Goal: Task Accomplishment & Management: Manage account settings

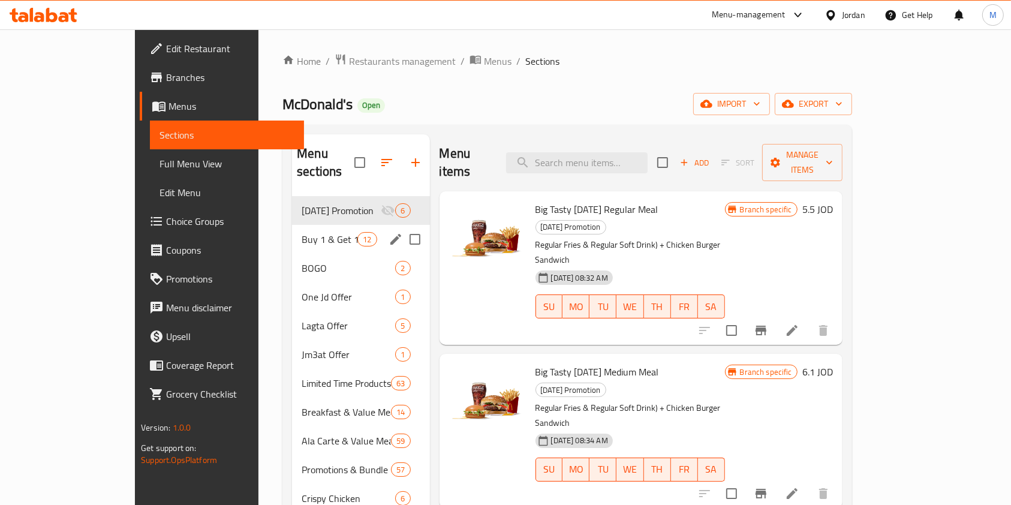
click at [302, 232] on span "Buy 1 & Get 1 Free" at bounding box center [330, 239] width 56 height 14
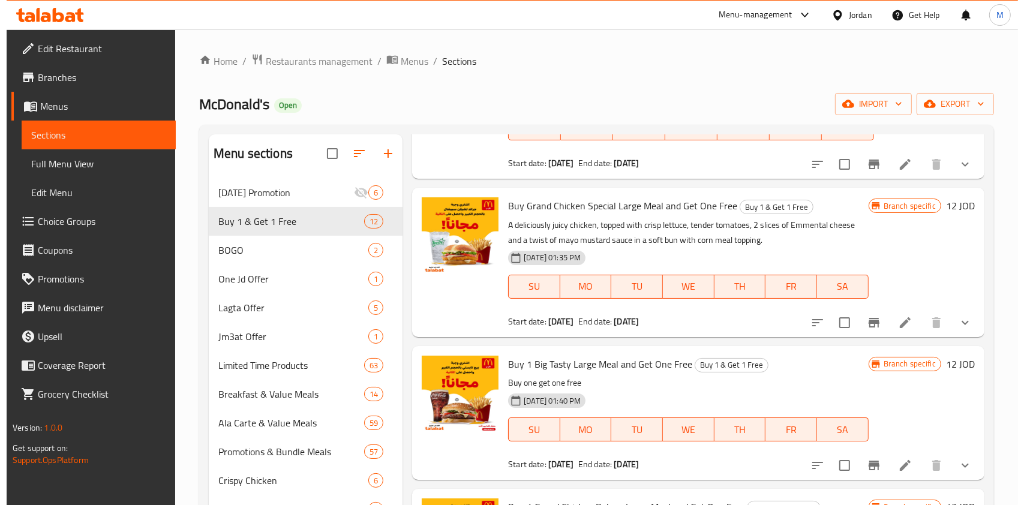
scroll to position [1053, 0]
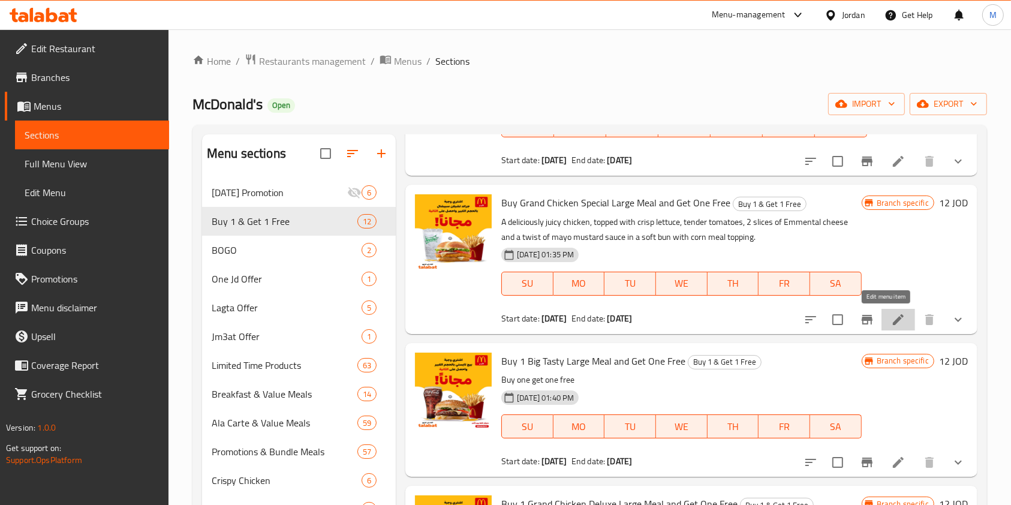
click at [891, 324] on icon at bounding box center [898, 319] width 14 height 14
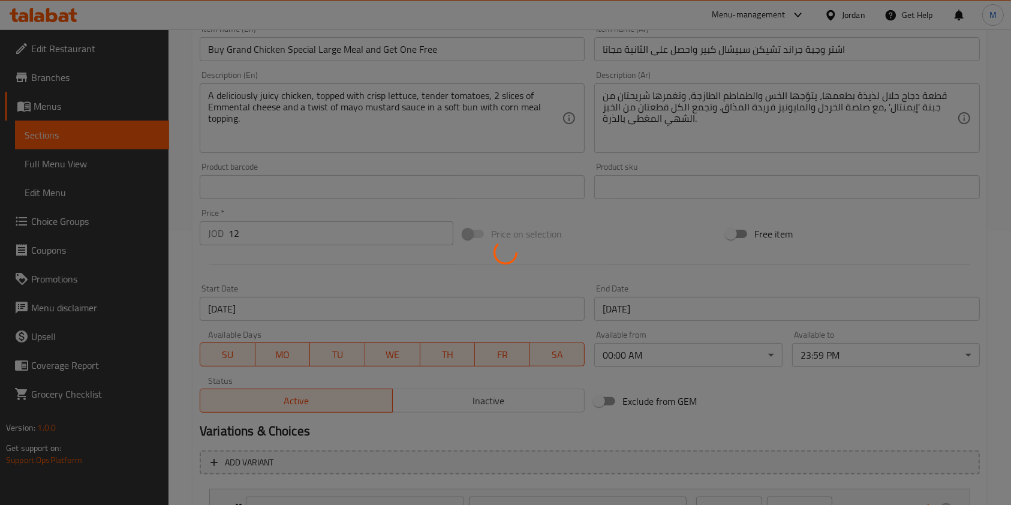
scroll to position [281, 0]
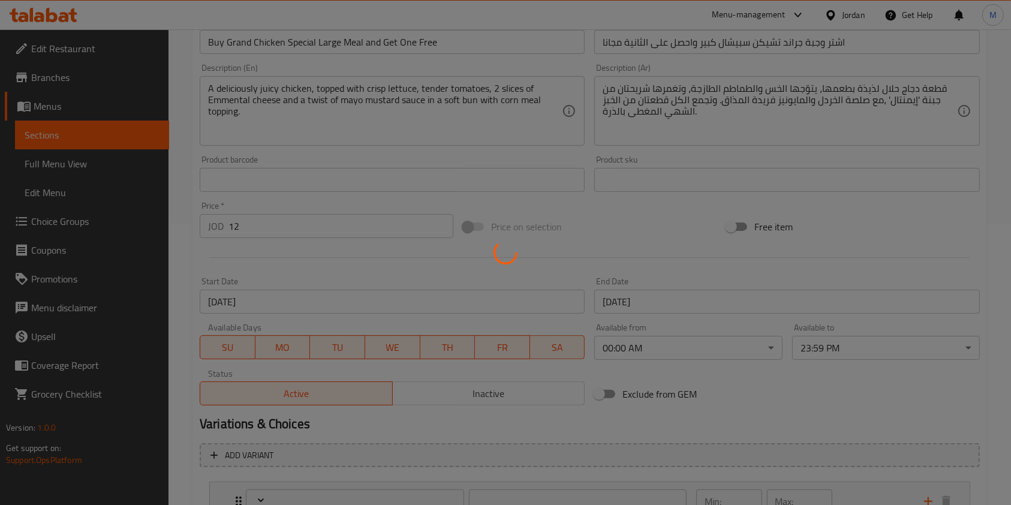
type input "إختيارك من البطاطا للوجبة الاولى الكبيرة:"
type input "1"
type input "إضافة للوجبة الاولى:"
type input "0"
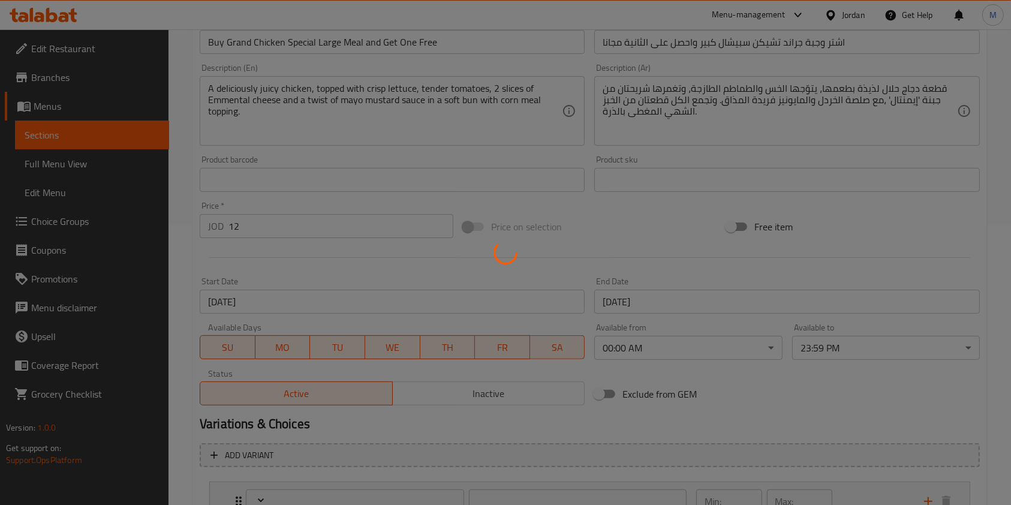
type input "0"
type input "إختيارك من المشروب للوجبة الاولى الكبيرة:"
type input "1"
type input "إضافات للساندويتش الاولى:"
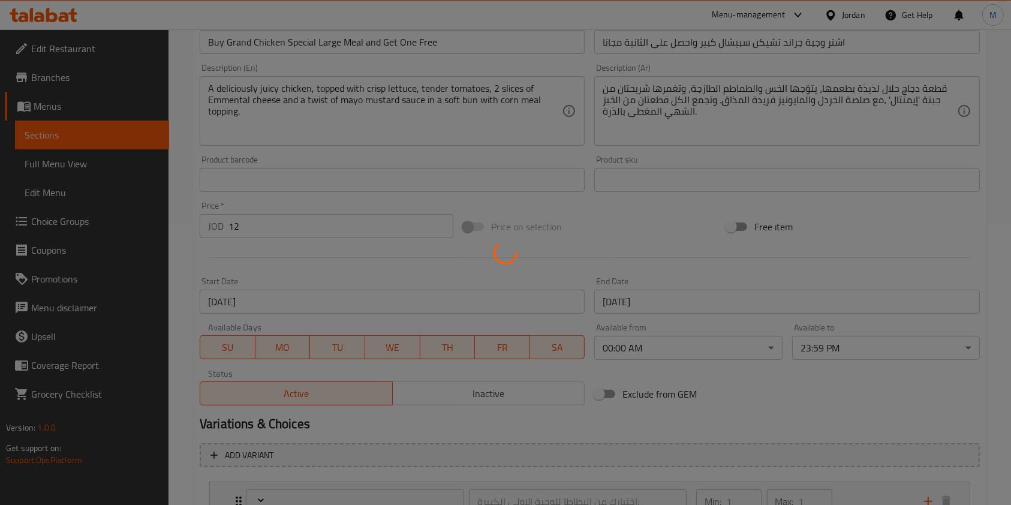
type input "0"
type input "إختيارك من البطاطا للوجبة الثانية الكبيرة:"
type input "1"
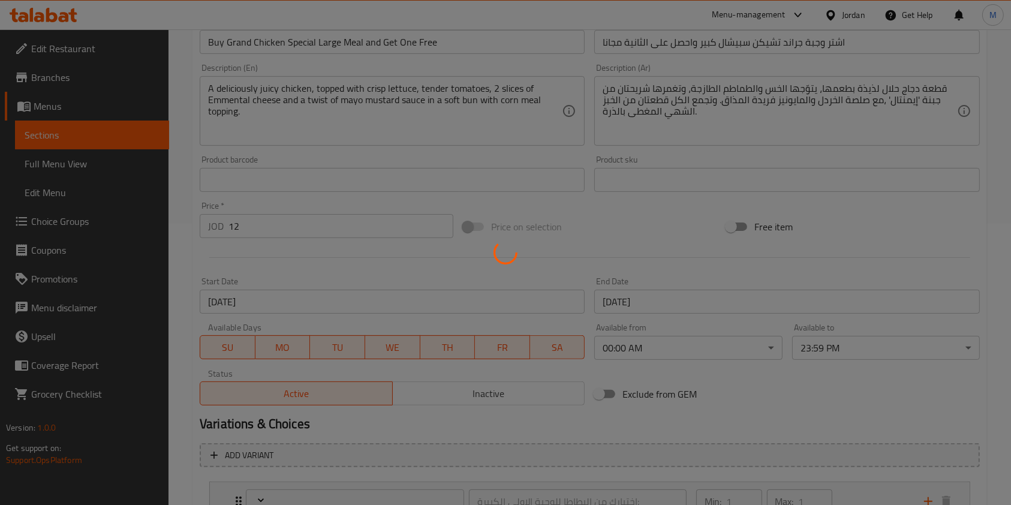
type input "إضافة للوجبة الثانية:"
type input "0"
type input "إختيارك من المشروب للوجبة الثانية الكبيرة:"
type input "1"
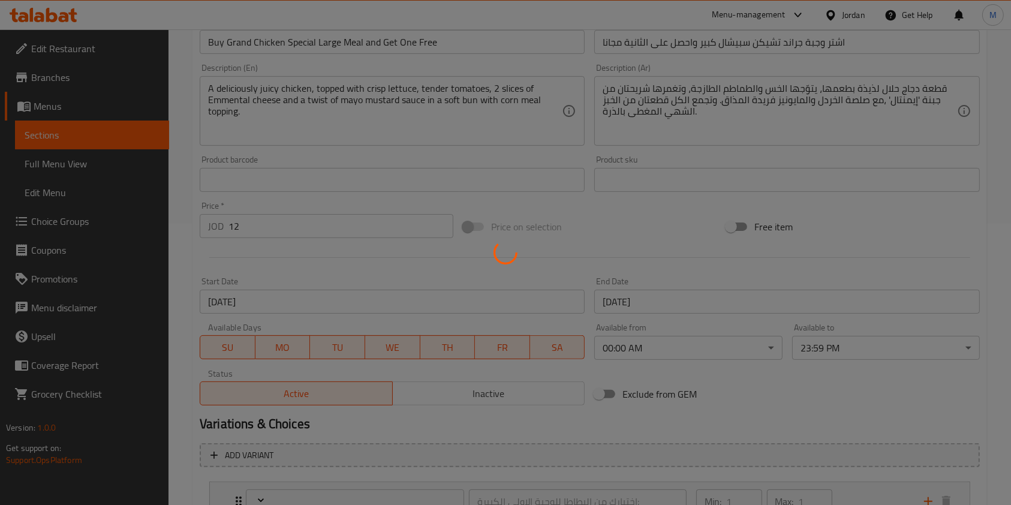
type input "1"
type input "إضافات للساندويش الثانية:"
type input "0"
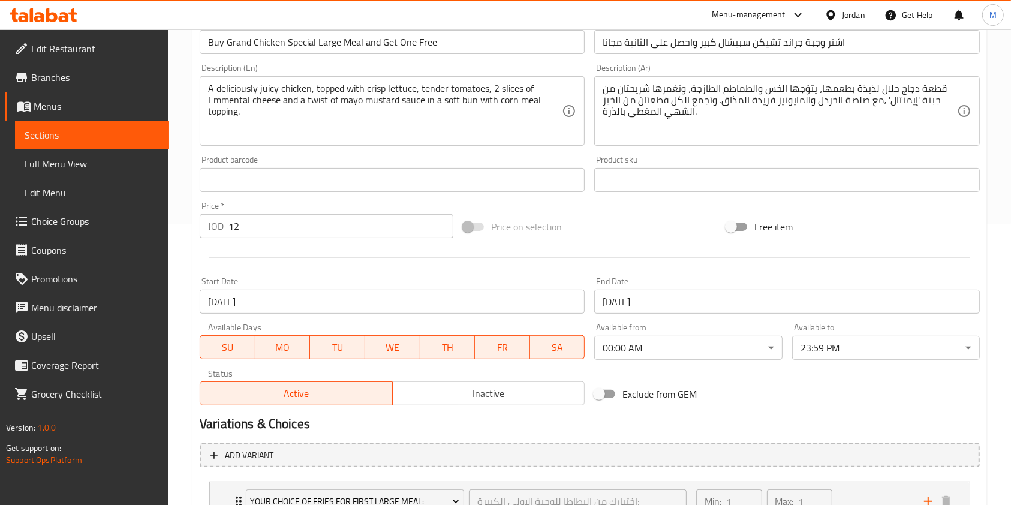
click at [289, 300] on input "[DATE]" at bounding box center [392, 302] width 385 height 24
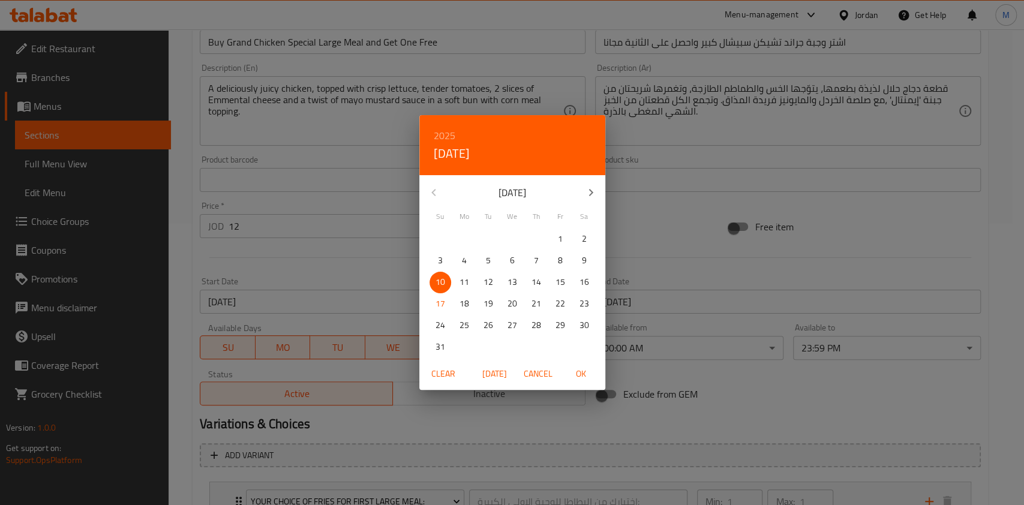
click at [433, 304] on span "17" at bounding box center [440, 303] width 22 height 15
click at [578, 368] on span "OK" at bounding box center [581, 373] width 29 height 15
type input "[DATE]"
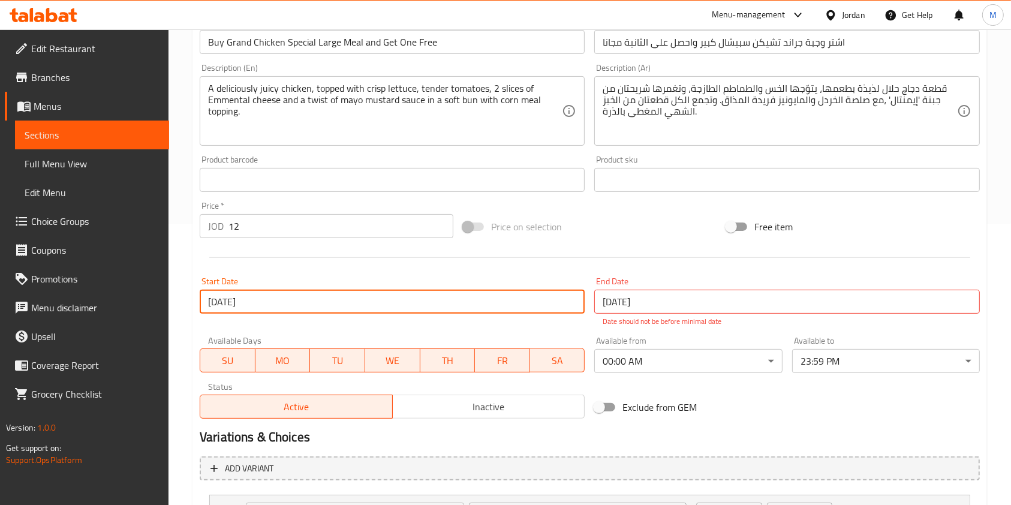
click at [625, 292] on input "[DATE]" at bounding box center [786, 302] width 385 height 24
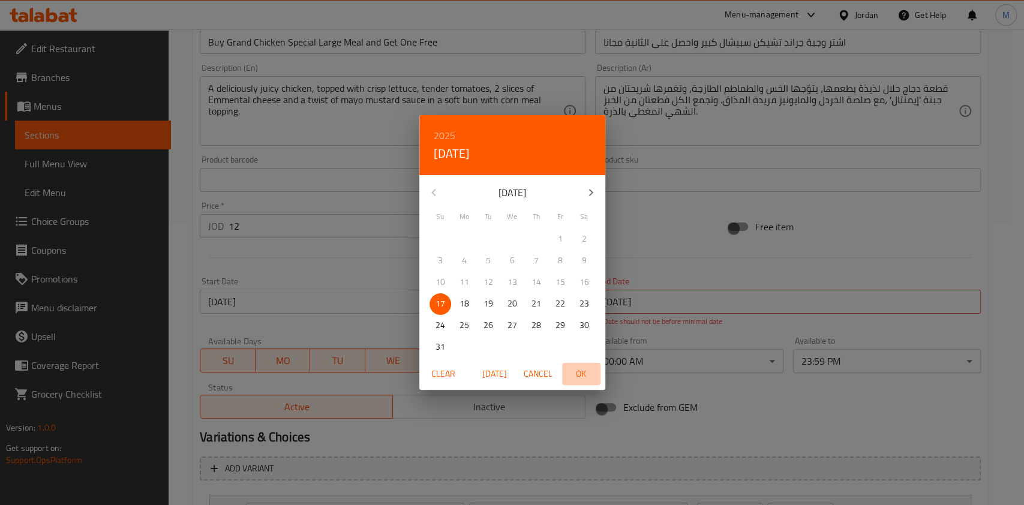
click at [581, 369] on span "OK" at bounding box center [581, 373] width 29 height 15
type input "[DATE]"
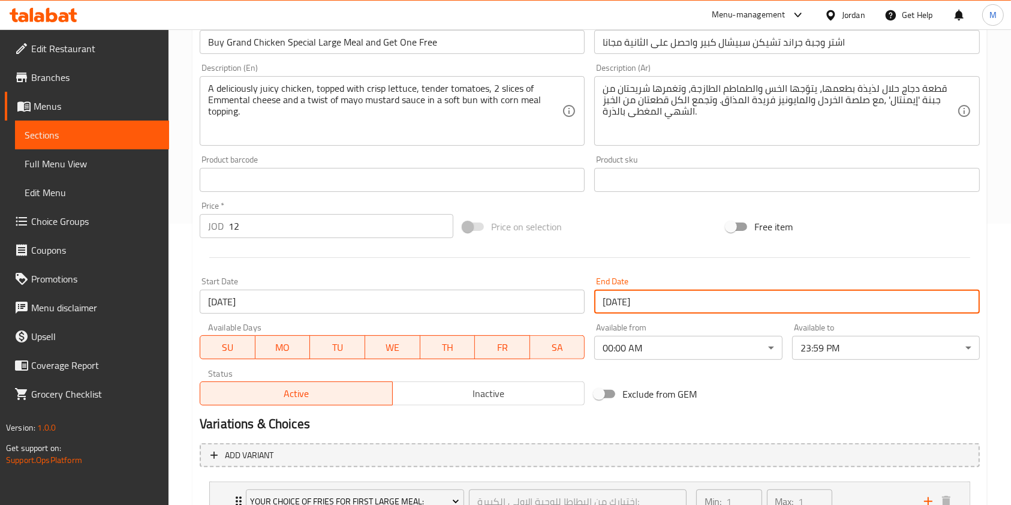
scroll to position [723, 0]
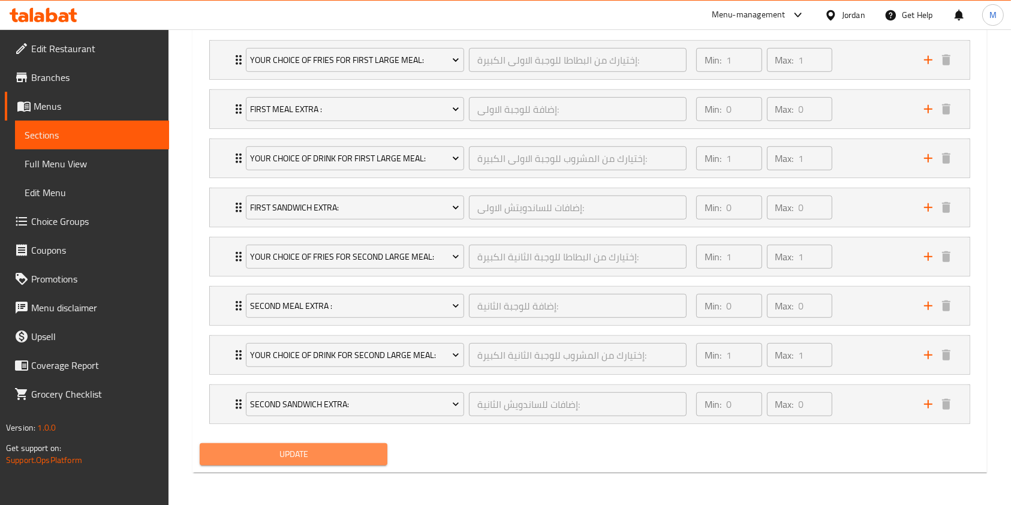
click at [258, 460] on span "Update" at bounding box center [293, 454] width 169 height 15
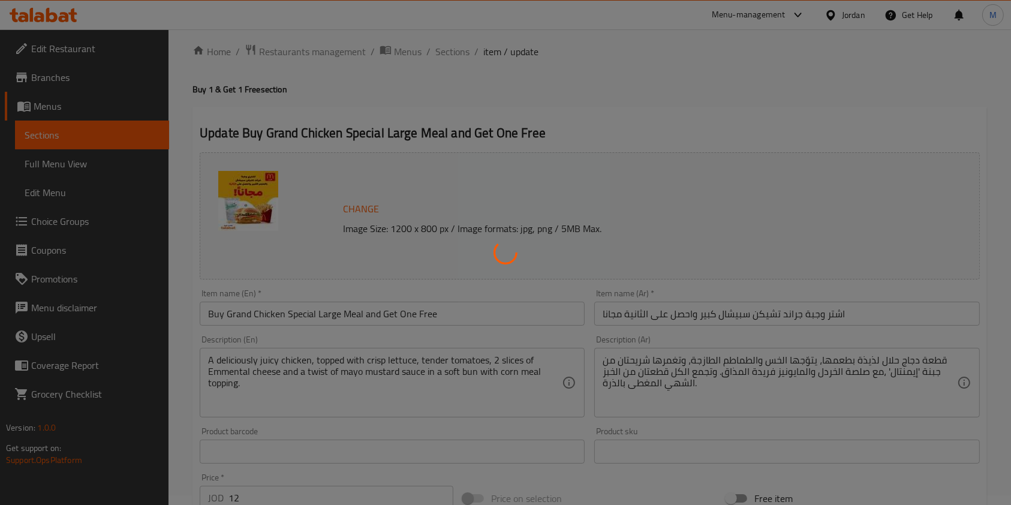
scroll to position [8, 0]
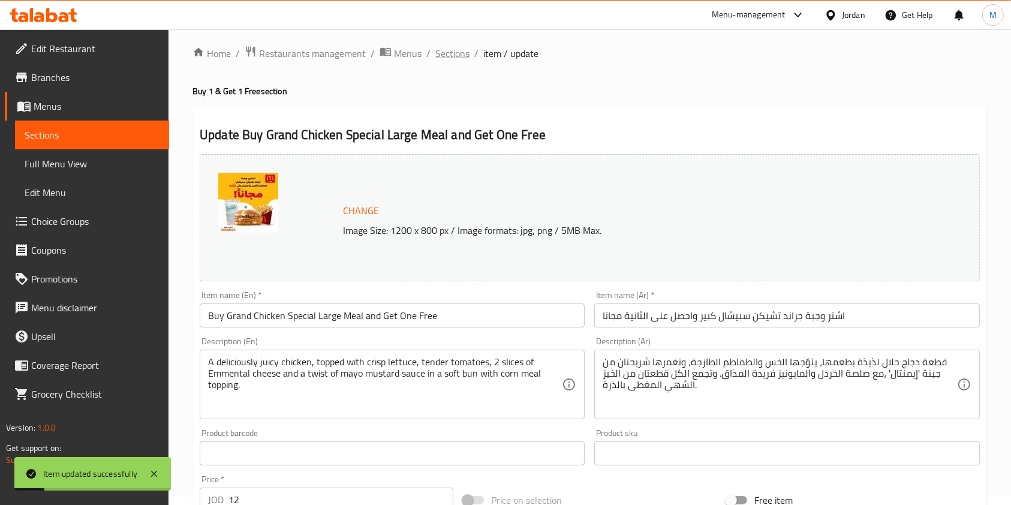
click at [449, 53] on span "Sections" at bounding box center [452, 53] width 34 height 14
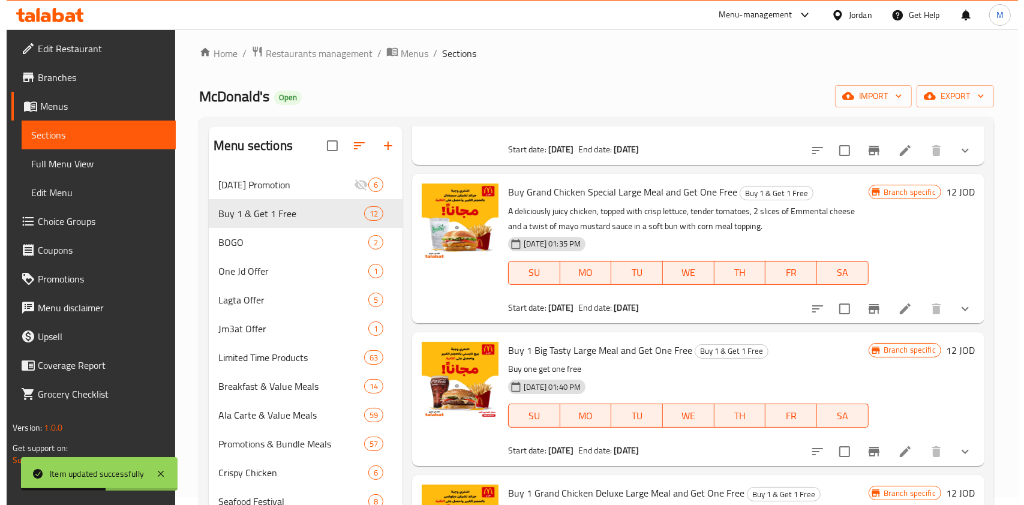
scroll to position [1057, 0]
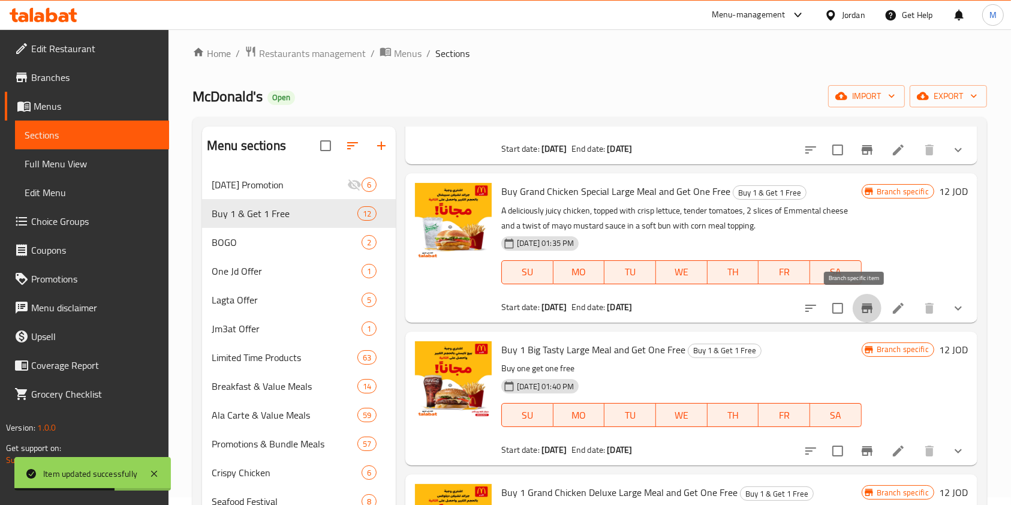
click at [862, 306] on icon "Branch-specific-item" at bounding box center [867, 308] width 11 height 10
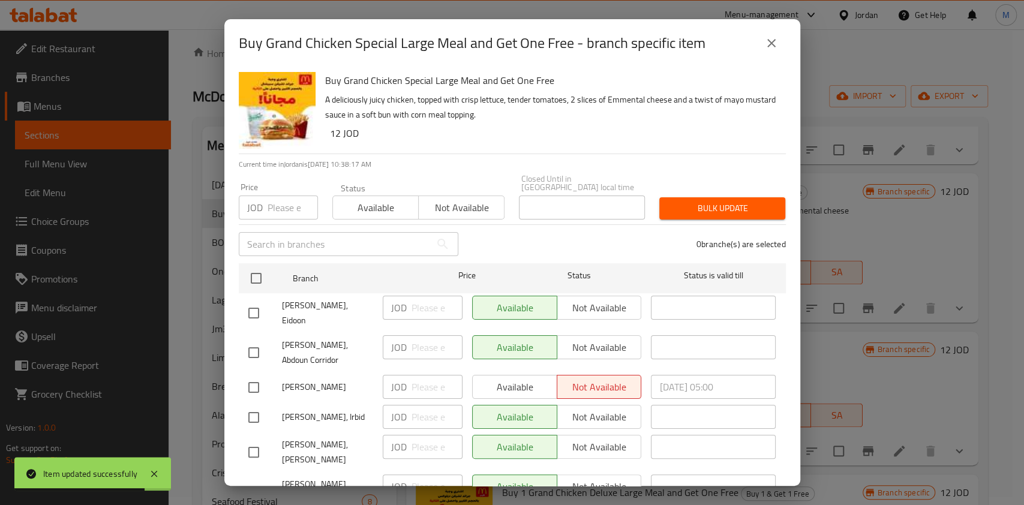
click at [257, 375] on input "checkbox" at bounding box center [253, 387] width 25 height 25
checkbox input "true"
click at [516, 378] on span "Available" at bounding box center [514, 386] width 75 height 17
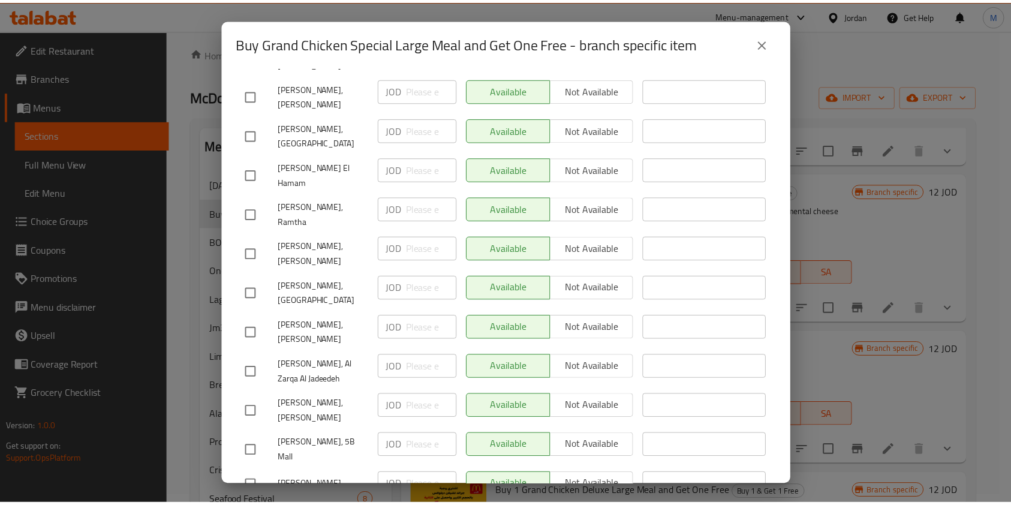
scroll to position [0, 0]
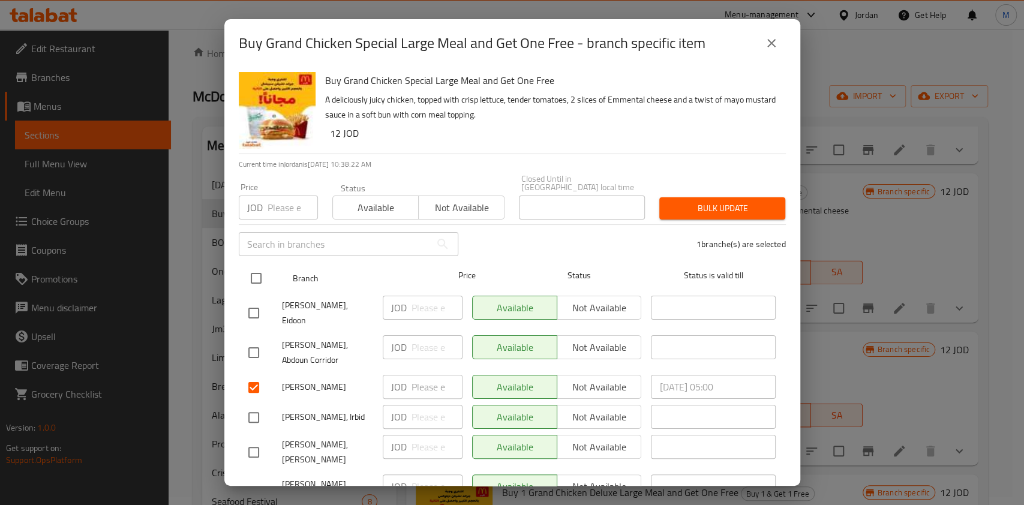
click at [253, 275] on input "checkbox" at bounding box center [255, 278] width 25 height 25
checkbox input "true"
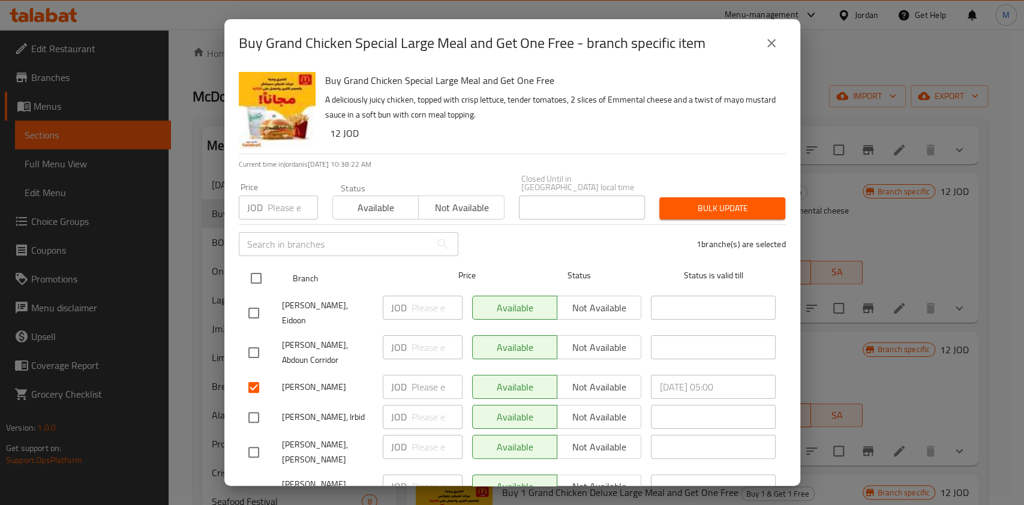
checkbox input "true"
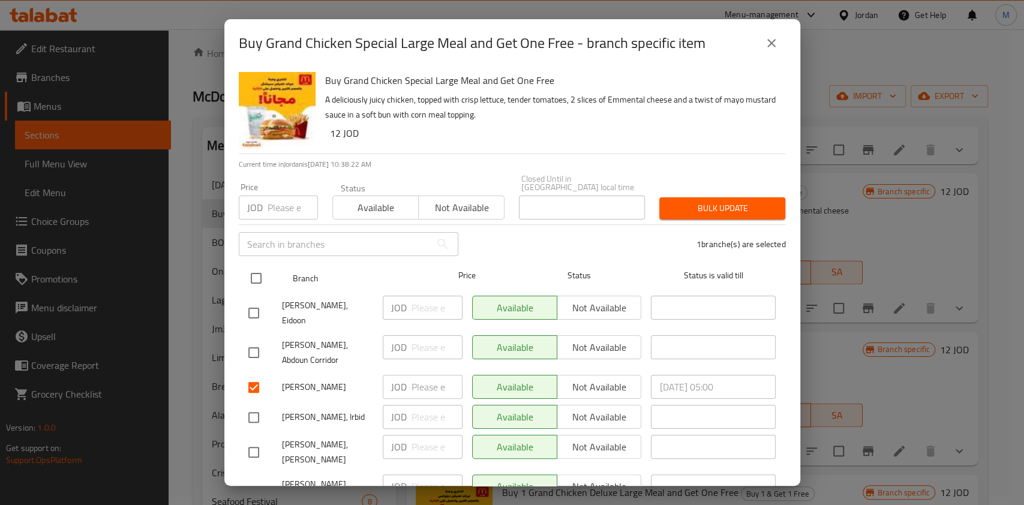
checkbox input "true"
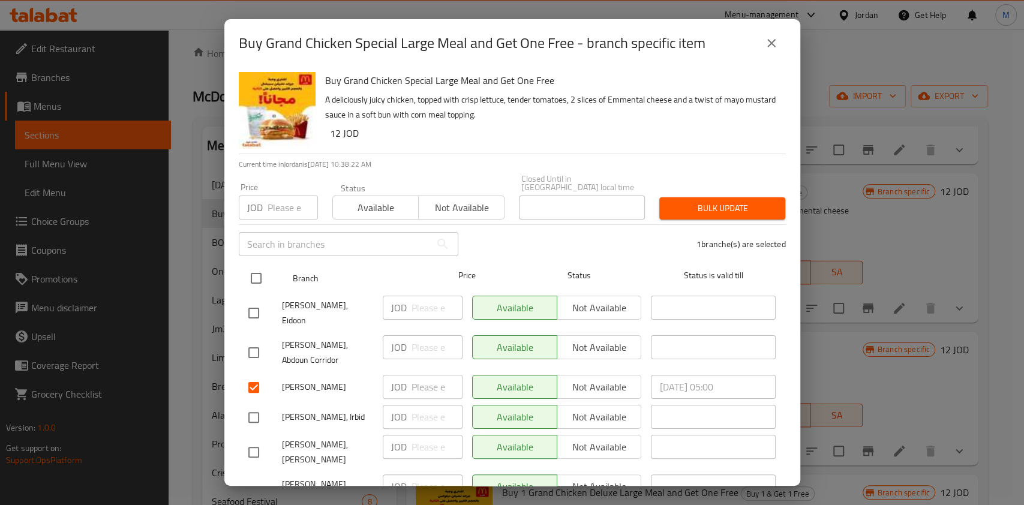
checkbox input "true"
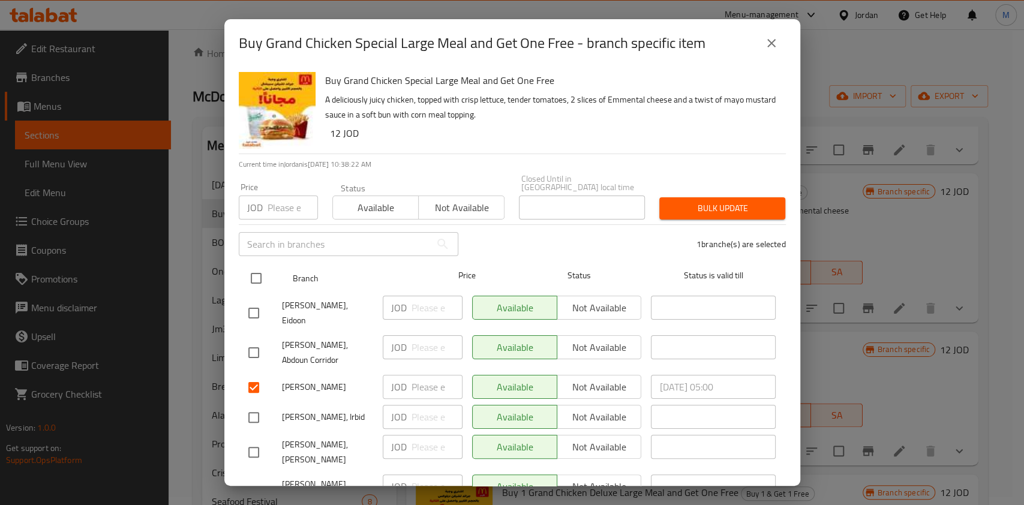
checkbox input "true"
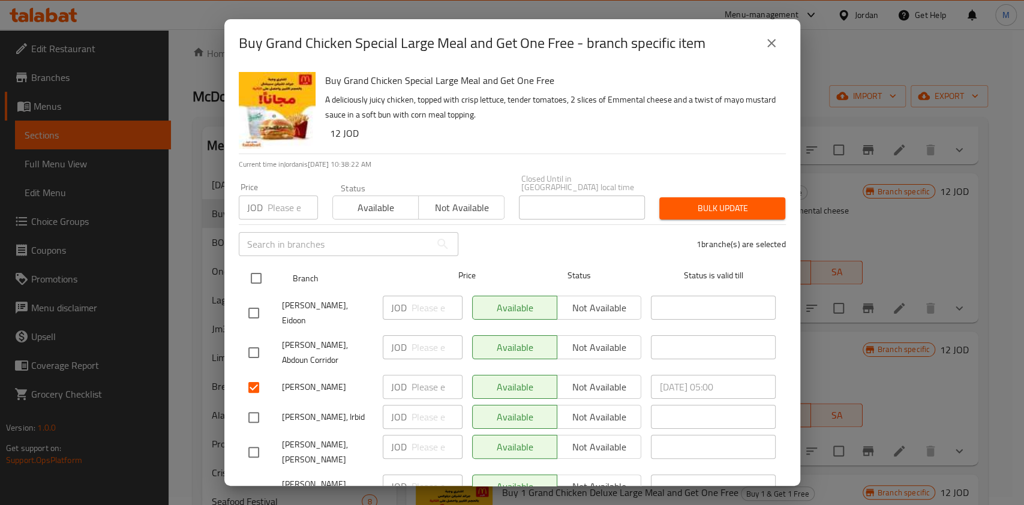
checkbox input "true"
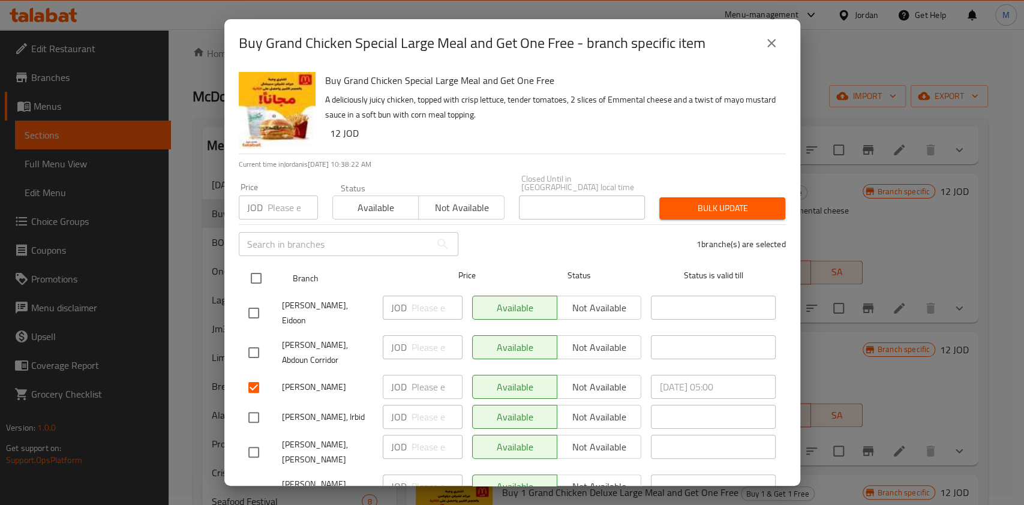
checkbox input "true"
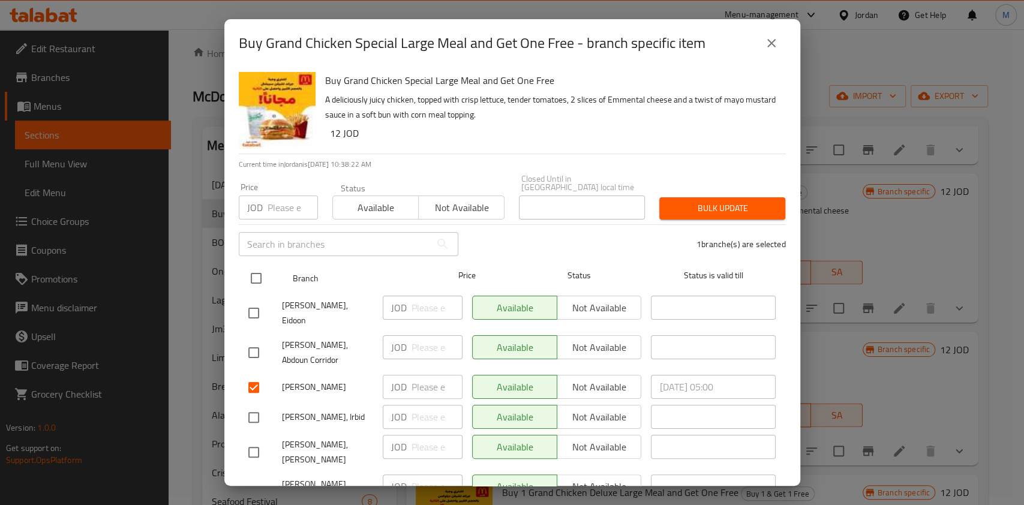
checkbox input "true"
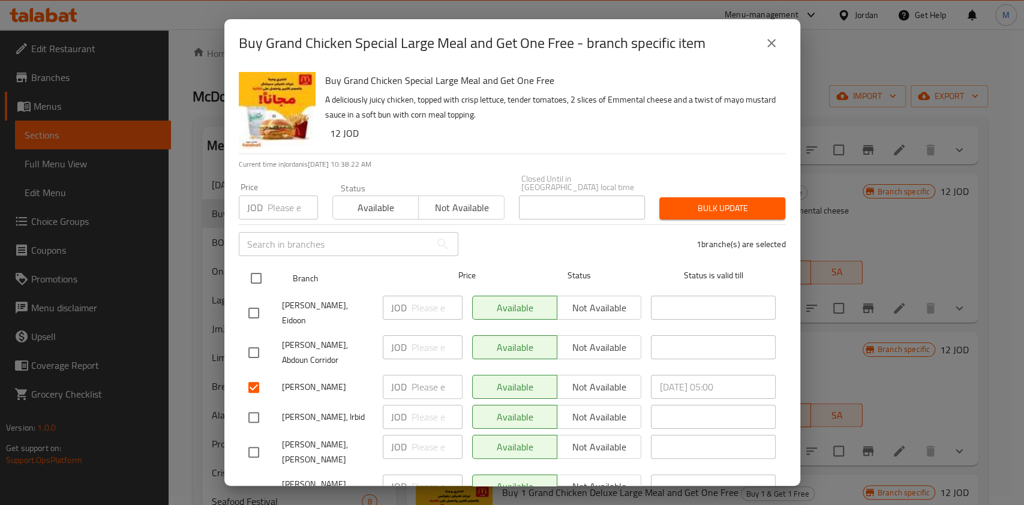
checkbox input "true"
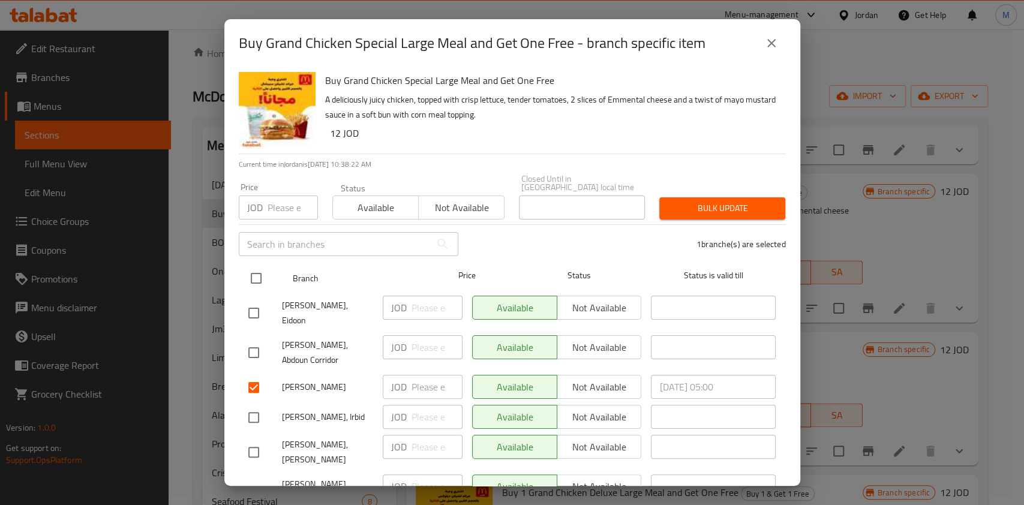
checkbox input "true"
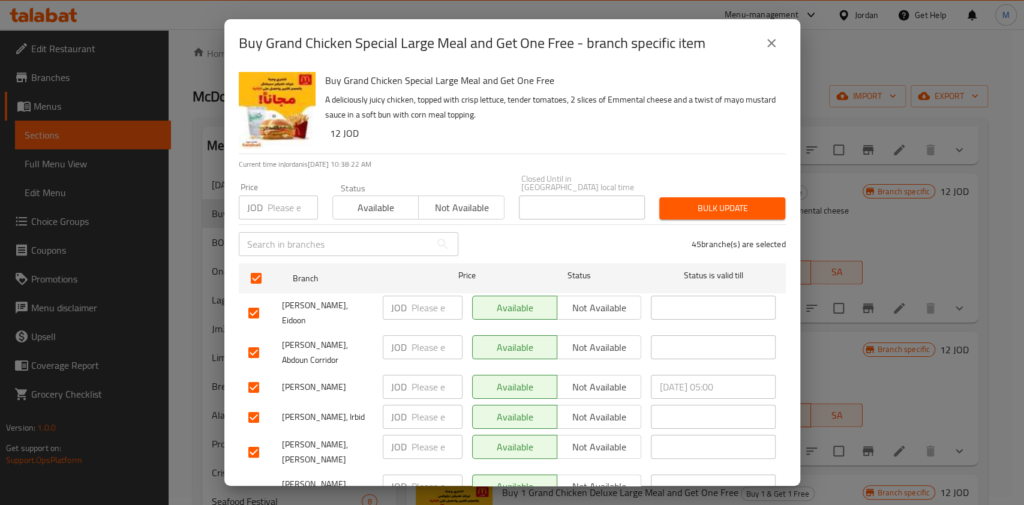
click at [365, 204] on span "Available" at bounding box center [376, 207] width 76 height 17
click at [733, 201] on span "Bulk update" at bounding box center [722, 208] width 107 height 15
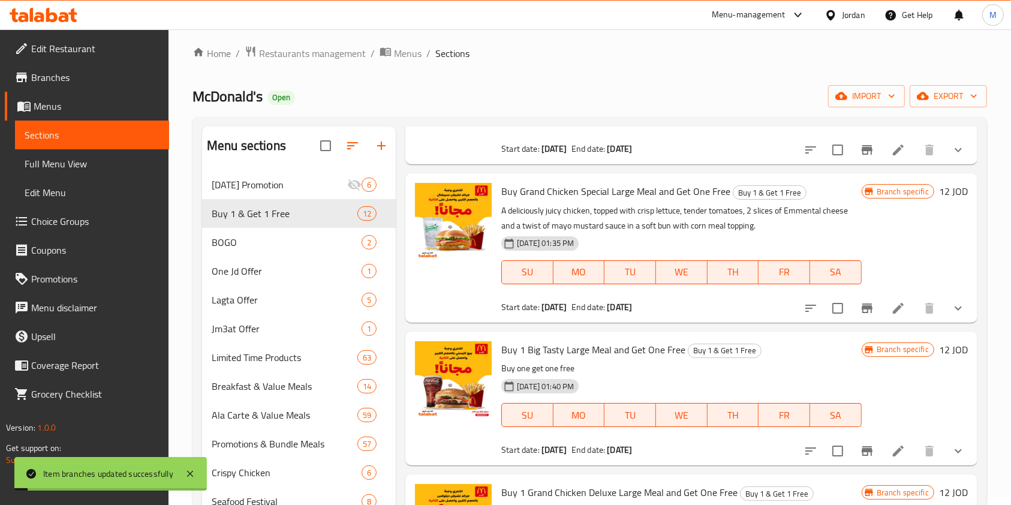
scroll to position [1130, 0]
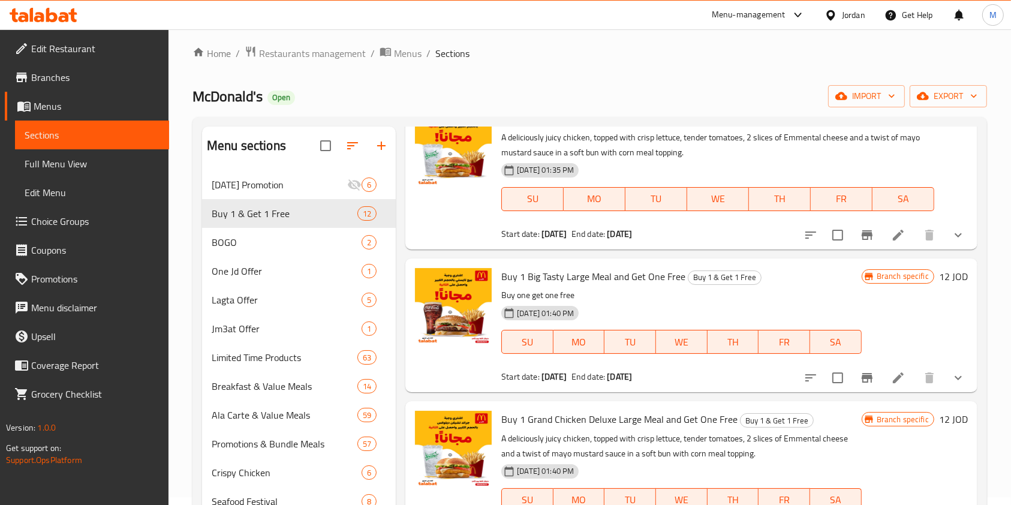
click at [393, 63] on div "Home / Restaurants management / Menus / Sections [PERSON_NAME] Open import expo…" at bounding box center [590, 461] width 795 height 830
click at [396, 57] on span "Menus" at bounding box center [408, 53] width 28 height 14
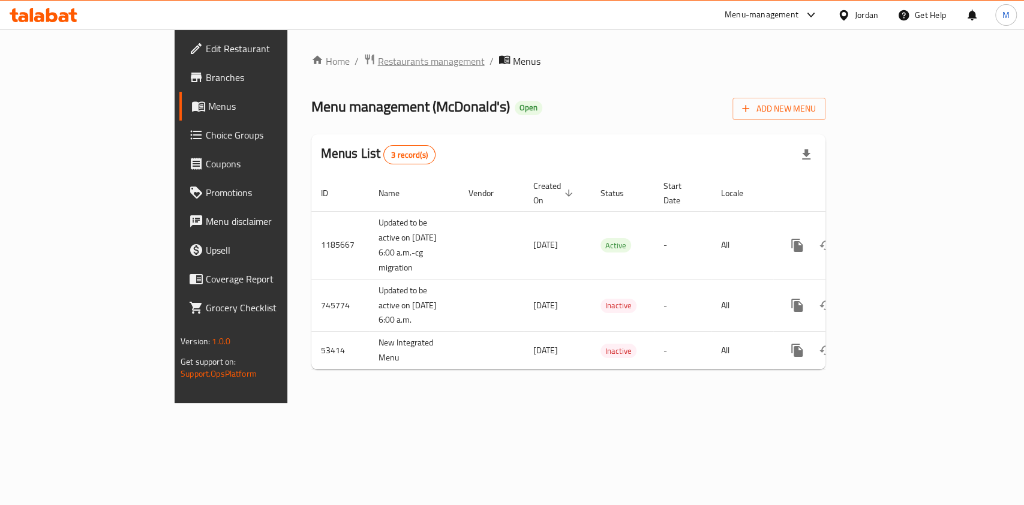
click at [378, 65] on span "Restaurants management" at bounding box center [431, 61] width 107 height 14
